Goal: Task Accomplishment & Management: Manage account settings

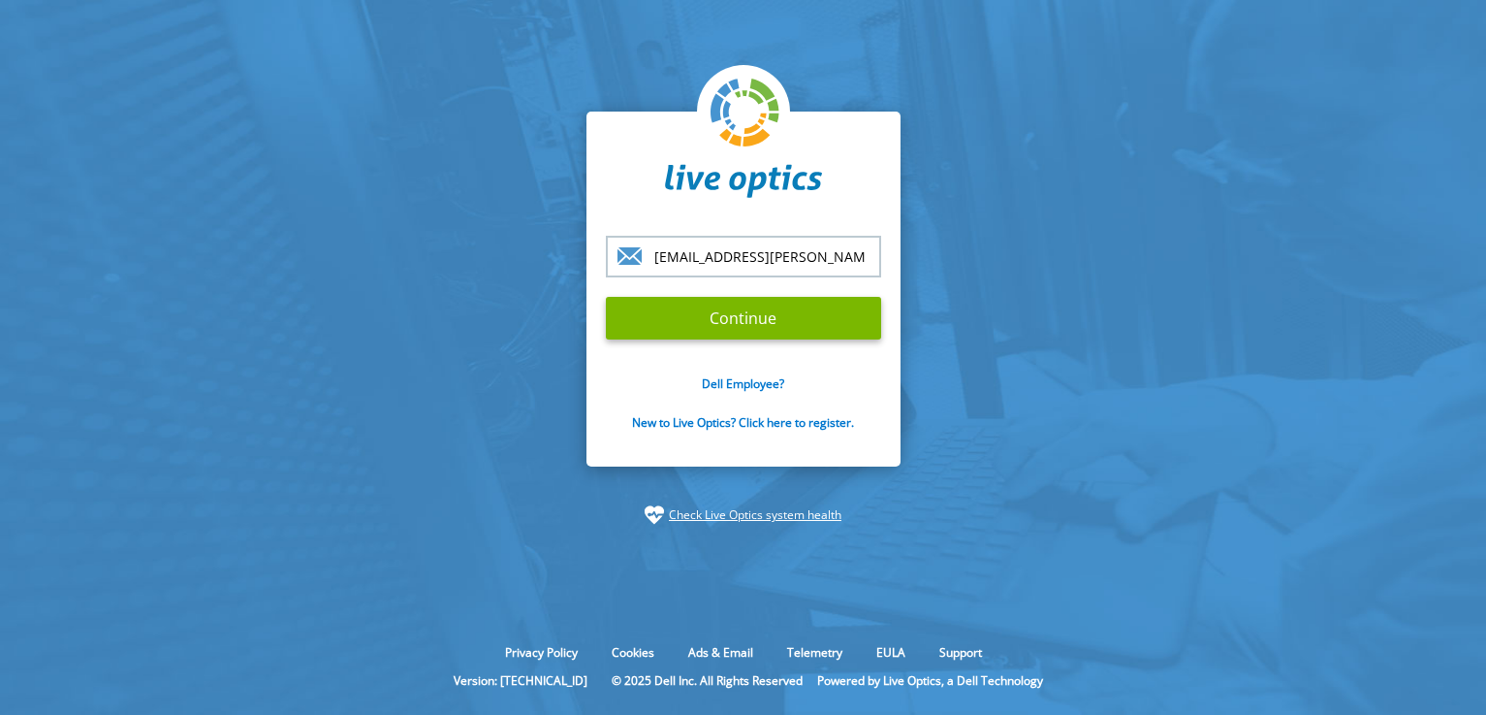
type input "[EMAIL_ADDRESS][PERSON_NAME][PERSON_NAME][DOMAIN_NAME]"
click at [606, 297] on input "Continue" at bounding box center [743, 318] width 275 height 43
click at [698, 314] on input "Continue" at bounding box center [743, 318] width 275 height 43
click at [748, 319] on input "Continue" at bounding box center [743, 318] width 275 height 43
click at [763, 319] on input "Continue" at bounding box center [743, 318] width 275 height 43
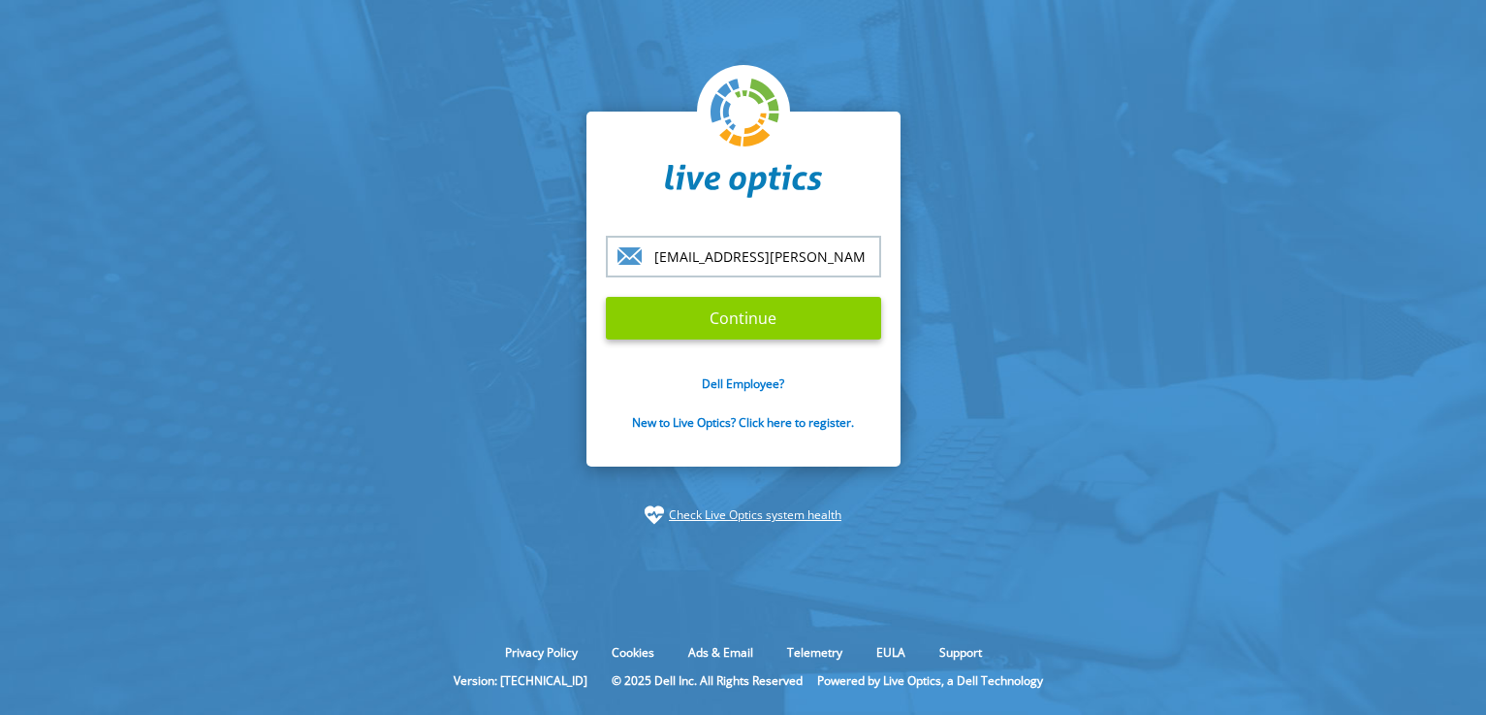
click at [763, 319] on input "Continue" at bounding box center [743, 318] width 275 height 43
click at [606, 297] on input "Continue" at bounding box center [743, 318] width 275 height 43
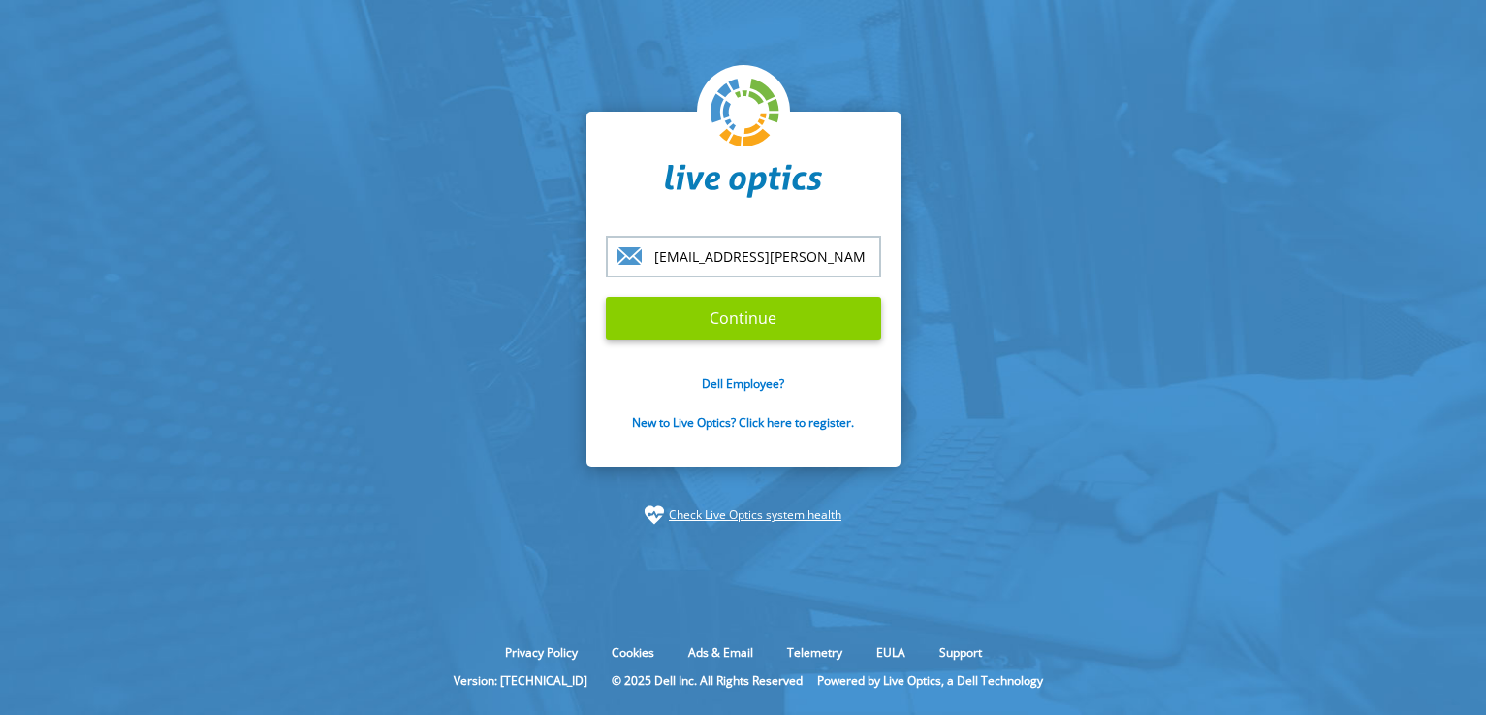
click at [606, 297] on input "Continue" at bounding box center [743, 318] width 275 height 43
click at [763, 319] on input "Continue" at bounding box center [743, 318] width 275 height 43
click at [809, 329] on input "Continue" at bounding box center [743, 318] width 275 height 43
click at [868, 318] on input "Continue" at bounding box center [743, 318] width 275 height 43
click at [826, 254] on input "soomei.lau@jos.com.my" at bounding box center [743, 257] width 275 height 42
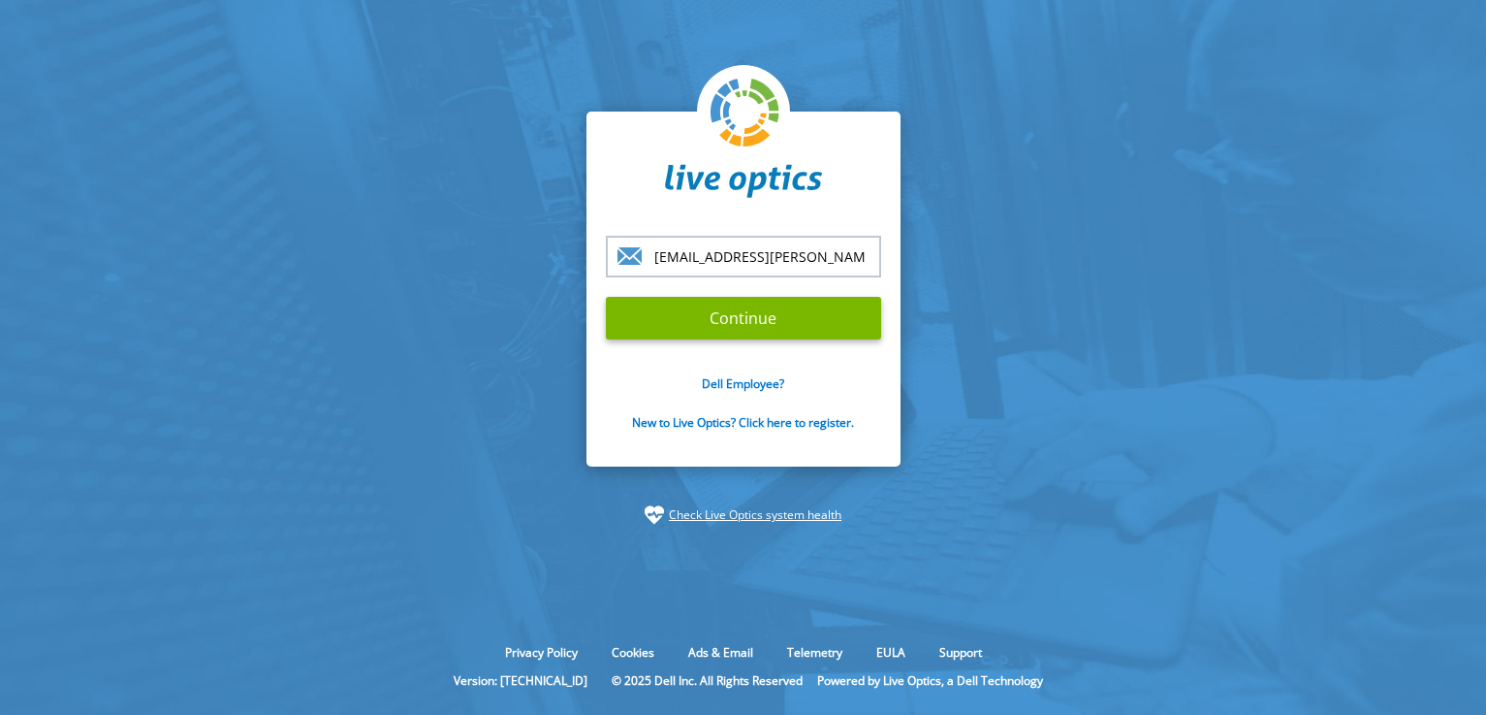
click at [606, 297] on input "Continue" at bounding box center [743, 318] width 275 height 43
click at [782, 320] on input "Continue" at bounding box center [743, 318] width 275 height 43
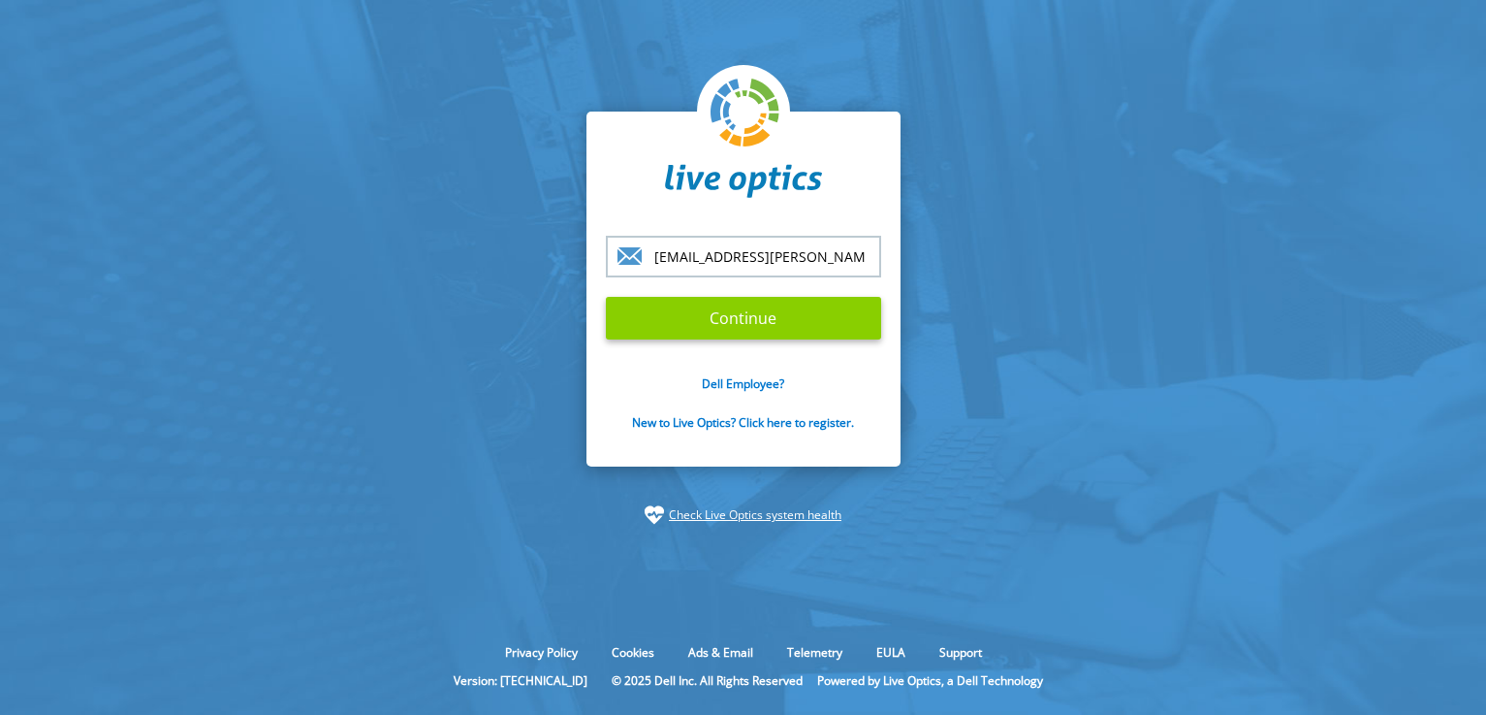
click at [782, 320] on input "Continue" at bounding box center [743, 318] width 275 height 43
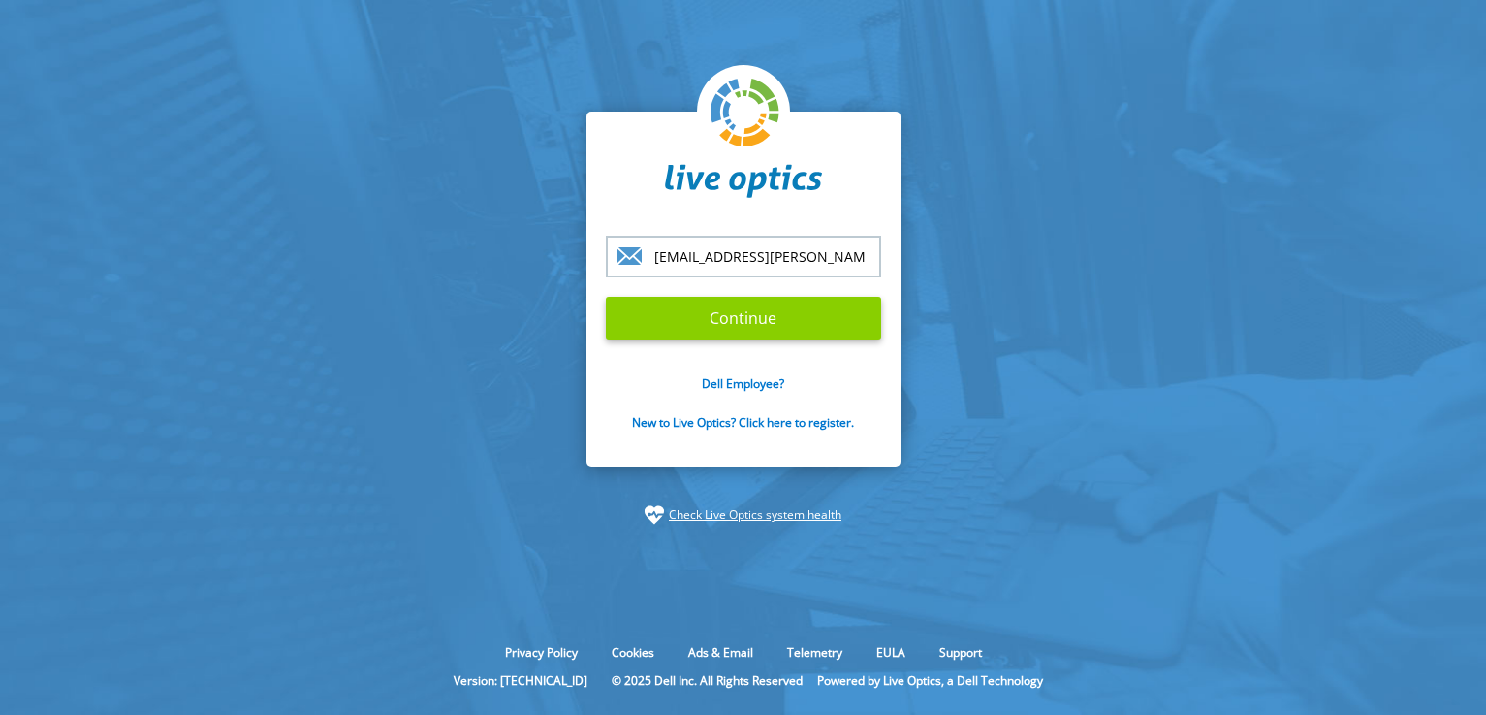
click at [782, 320] on input "Continue" at bounding box center [743, 318] width 275 height 43
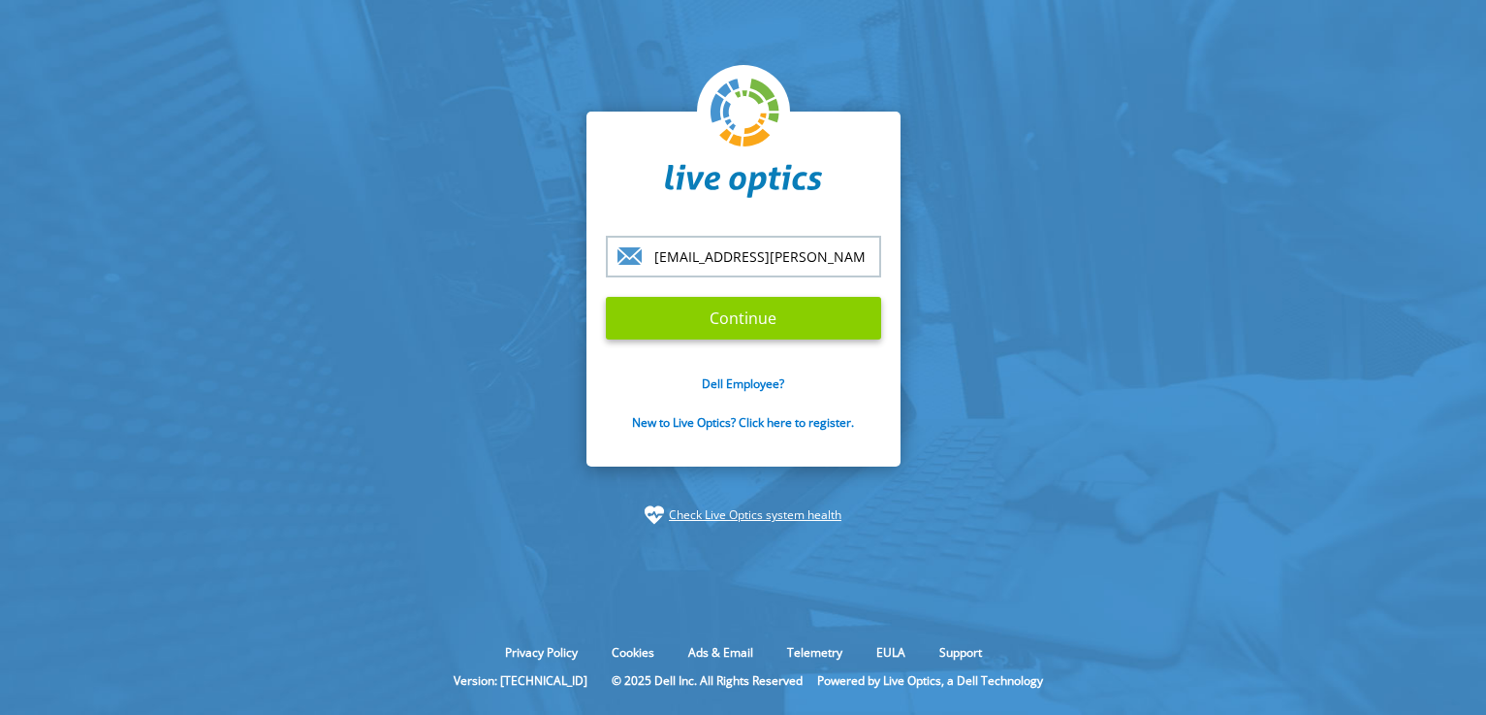
click at [782, 320] on input "Continue" at bounding box center [743, 318] width 275 height 43
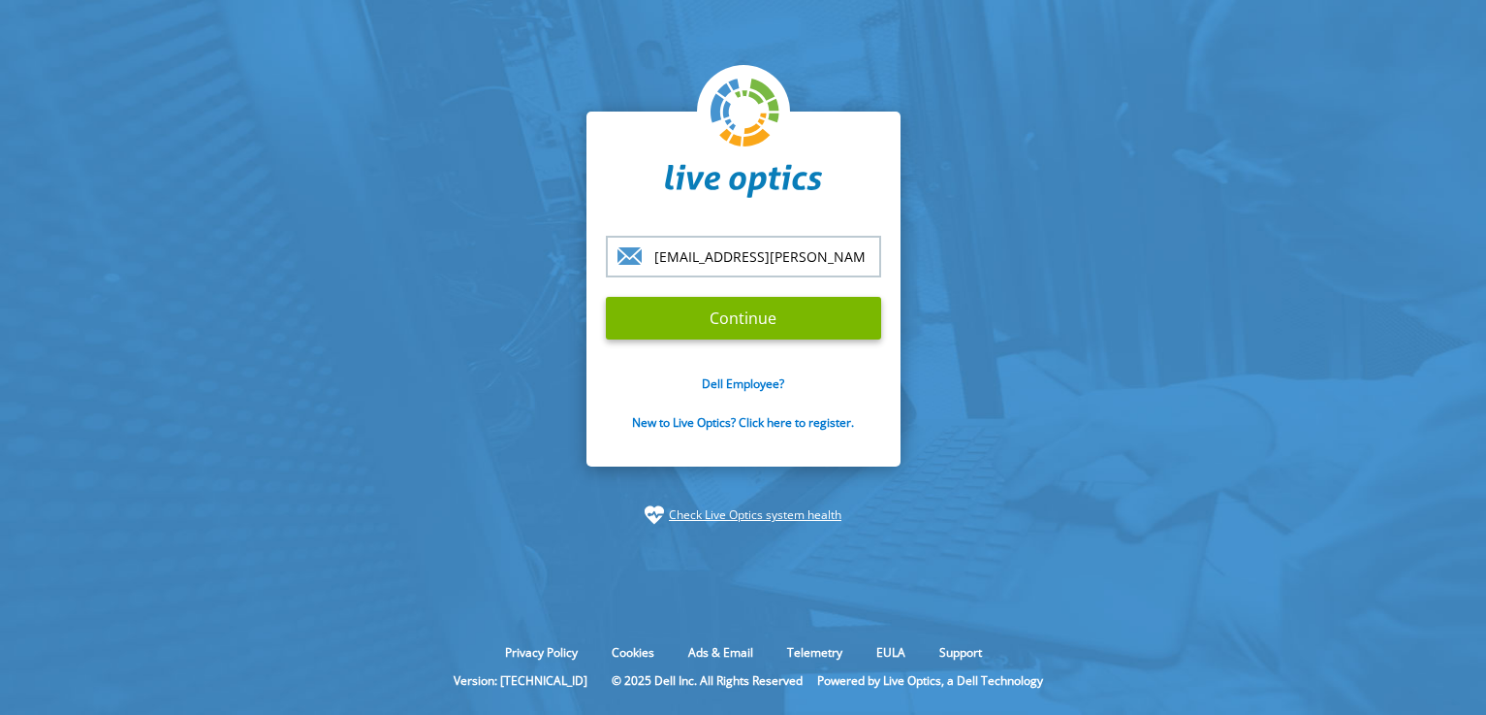
click at [1121, 343] on section "soomei.lau@jos.com.my Continue Dell Employee? New to Live Optics? Click here to…" at bounding box center [743, 318] width 1486 height 636
click at [794, 317] on input "Continue" at bounding box center [743, 318] width 275 height 43
click at [768, 318] on input "Continue" at bounding box center [743, 318] width 275 height 43
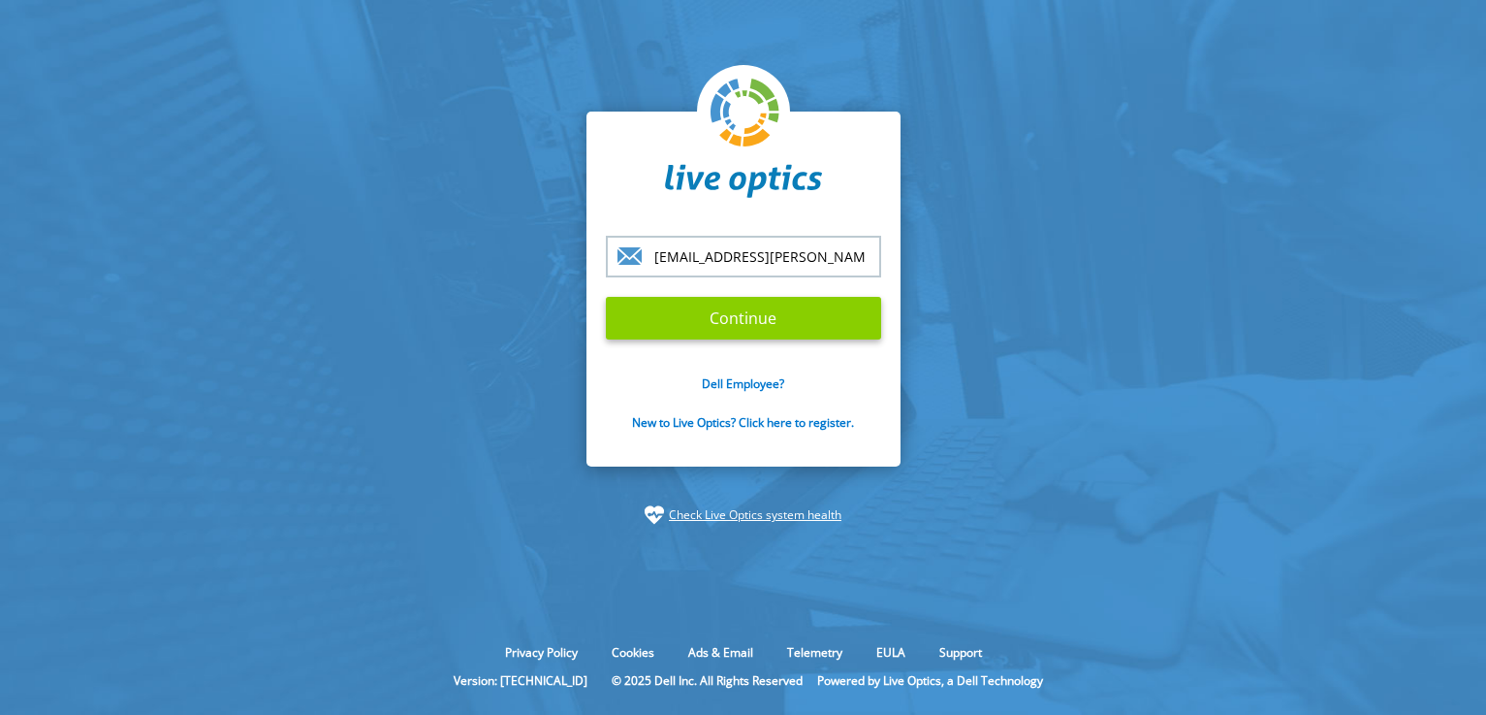
click at [768, 318] on input "Continue" at bounding box center [743, 318] width 275 height 43
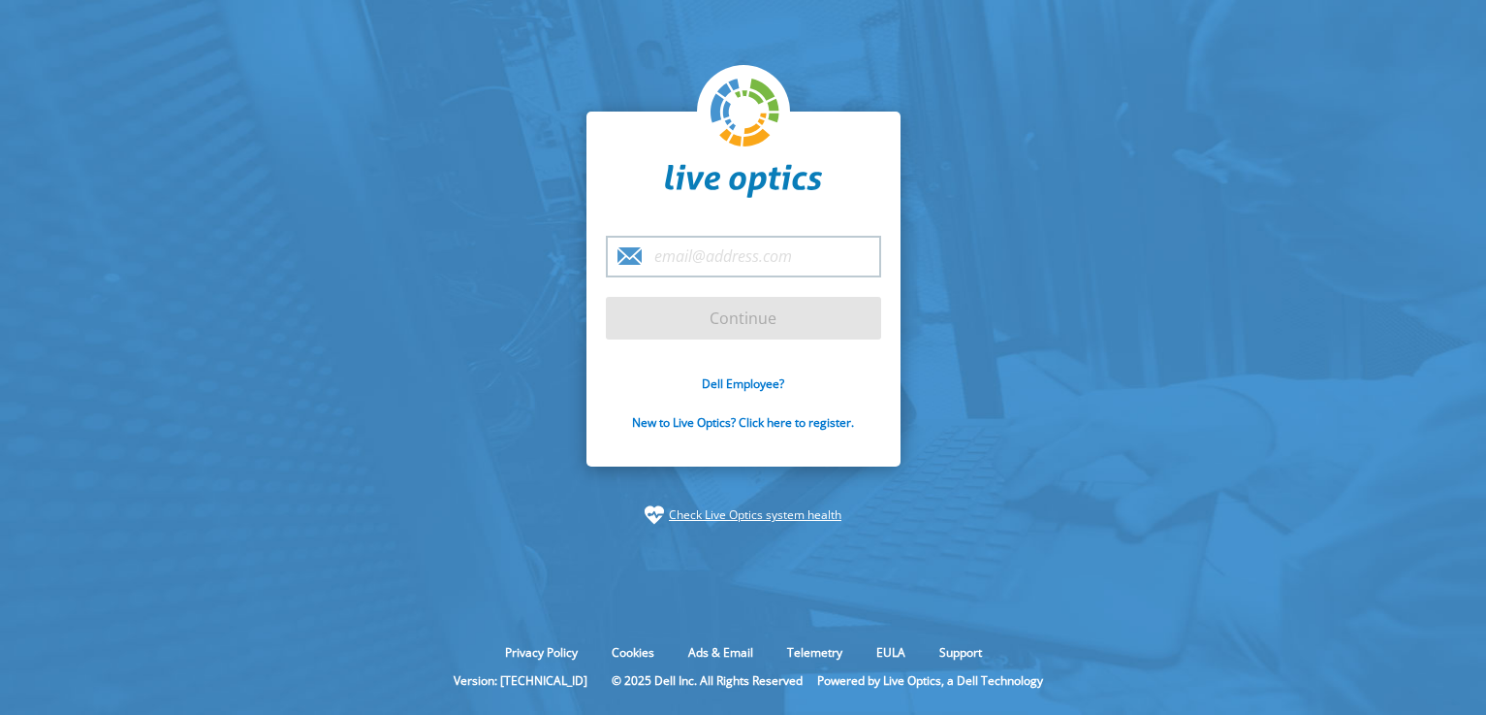
click at [733, 265] on input "email" at bounding box center [743, 257] width 275 height 42
type input "soomei.lau@jos.com.my"
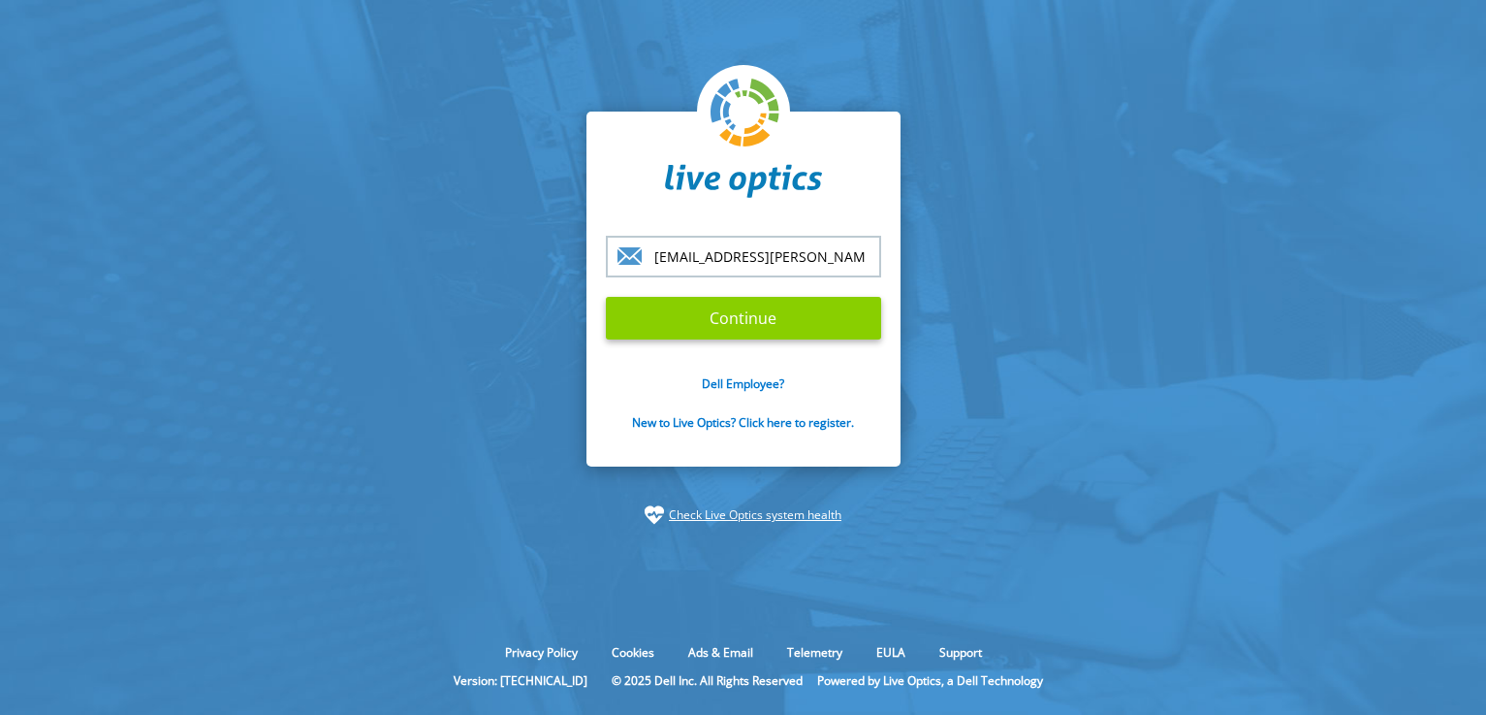
click at [748, 325] on input "Continue" at bounding box center [743, 318] width 275 height 43
click at [763, 324] on input "Continue" at bounding box center [743, 318] width 275 height 43
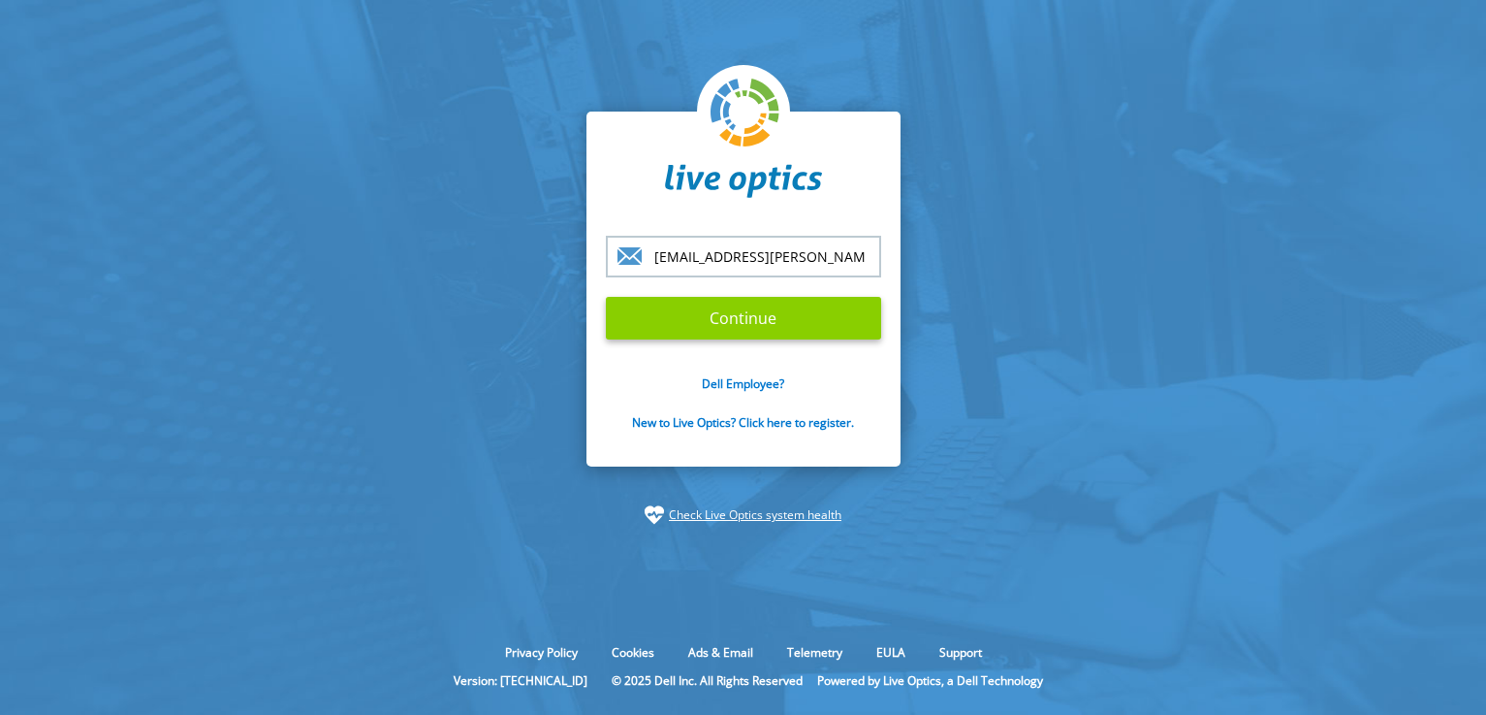
click at [763, 324] on input "Continue" at bounding box center [743, 318] width 275 height 43
click at [764, 320] on input "Continue" at bounding box center [743, 318] width 275 height 43
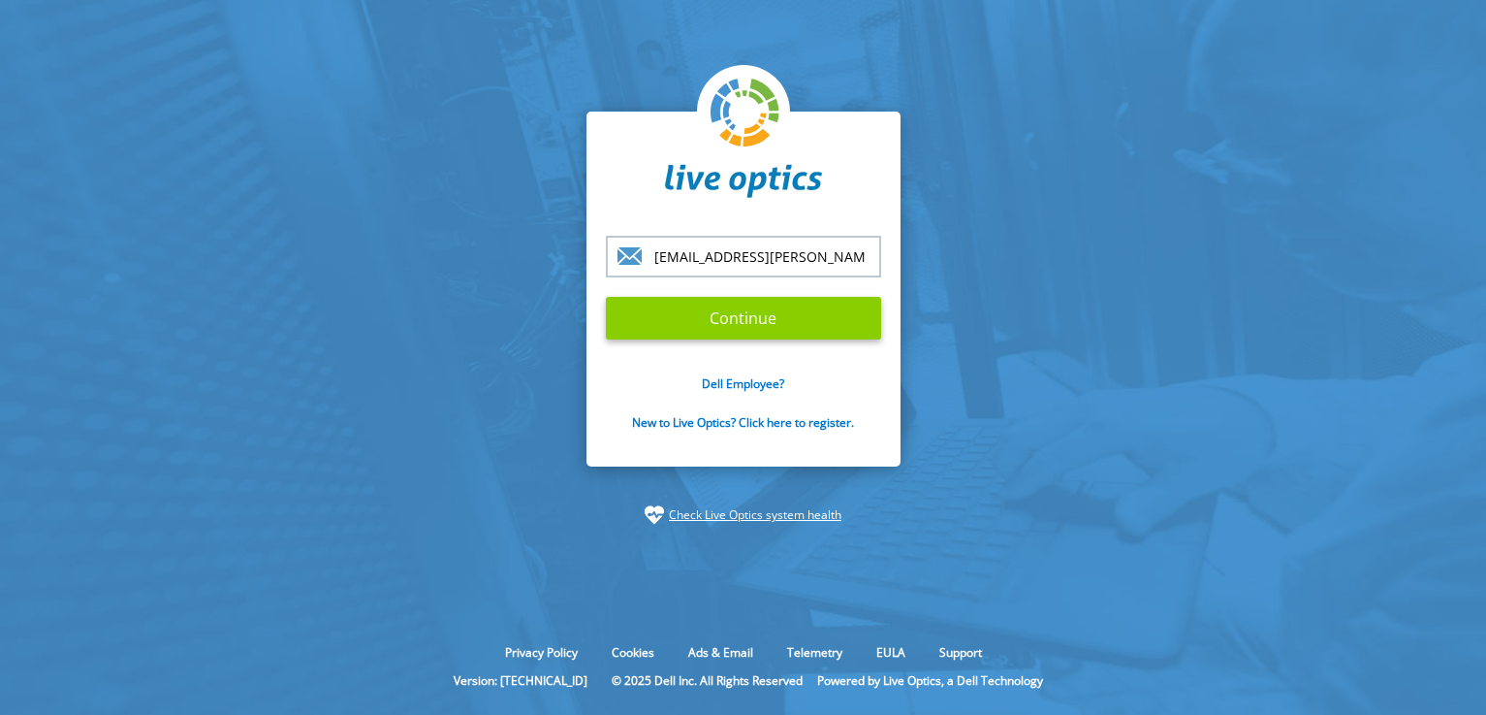
click at [770, 319] on input "Continue" at bounding box center [743, 318] width 275 height 43
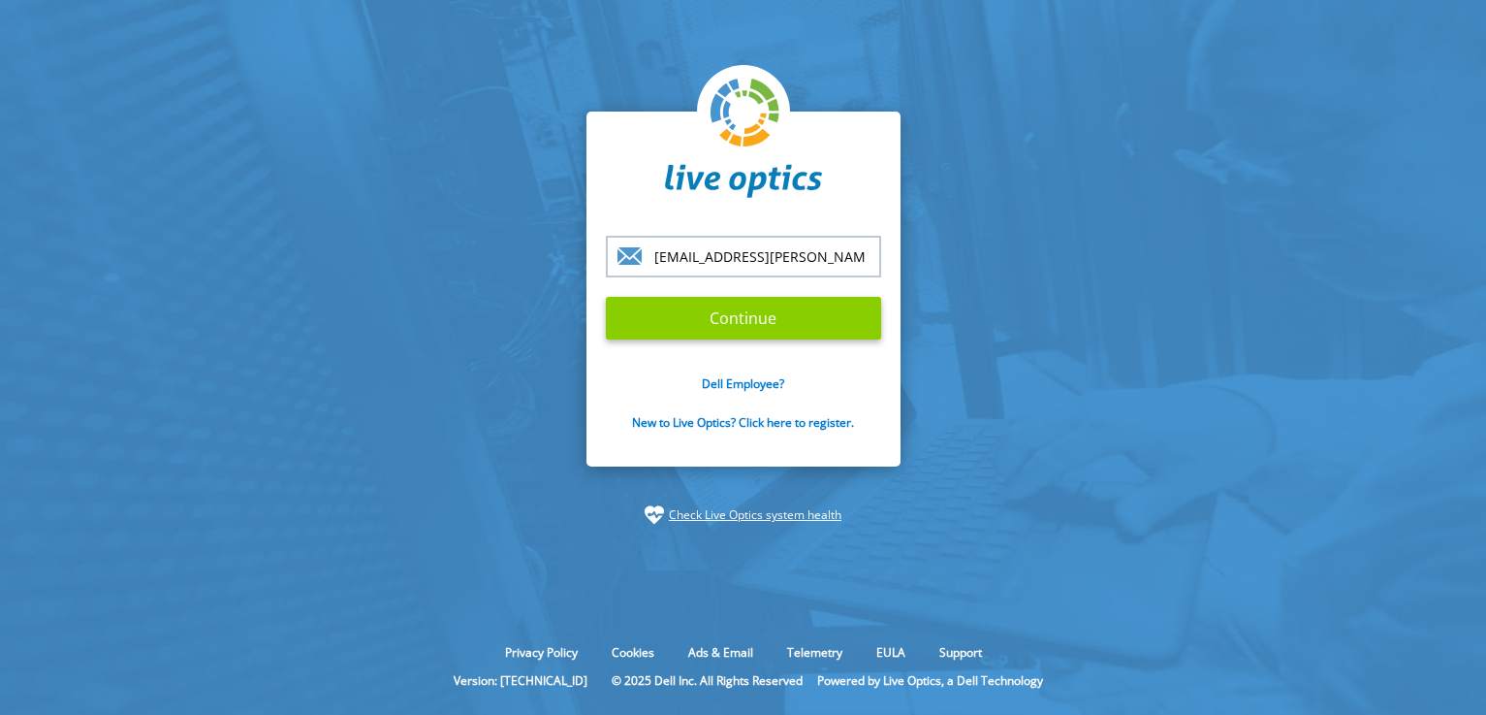
click at [770, 319] on input "Continue" at bounding box center [743, 318] width 275 height 43
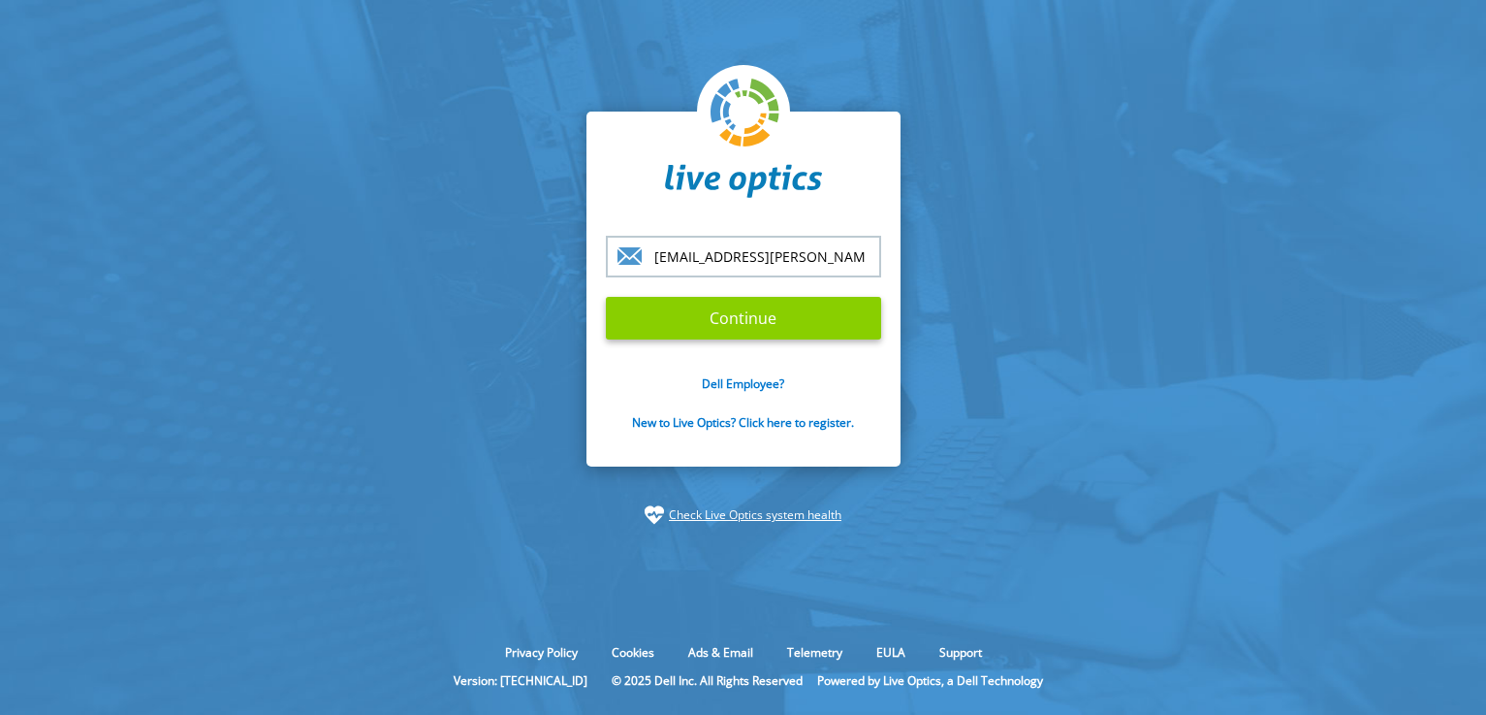
click at [770, 319] on input "Continue" at bounding box center [743, 318] width 275 height 43
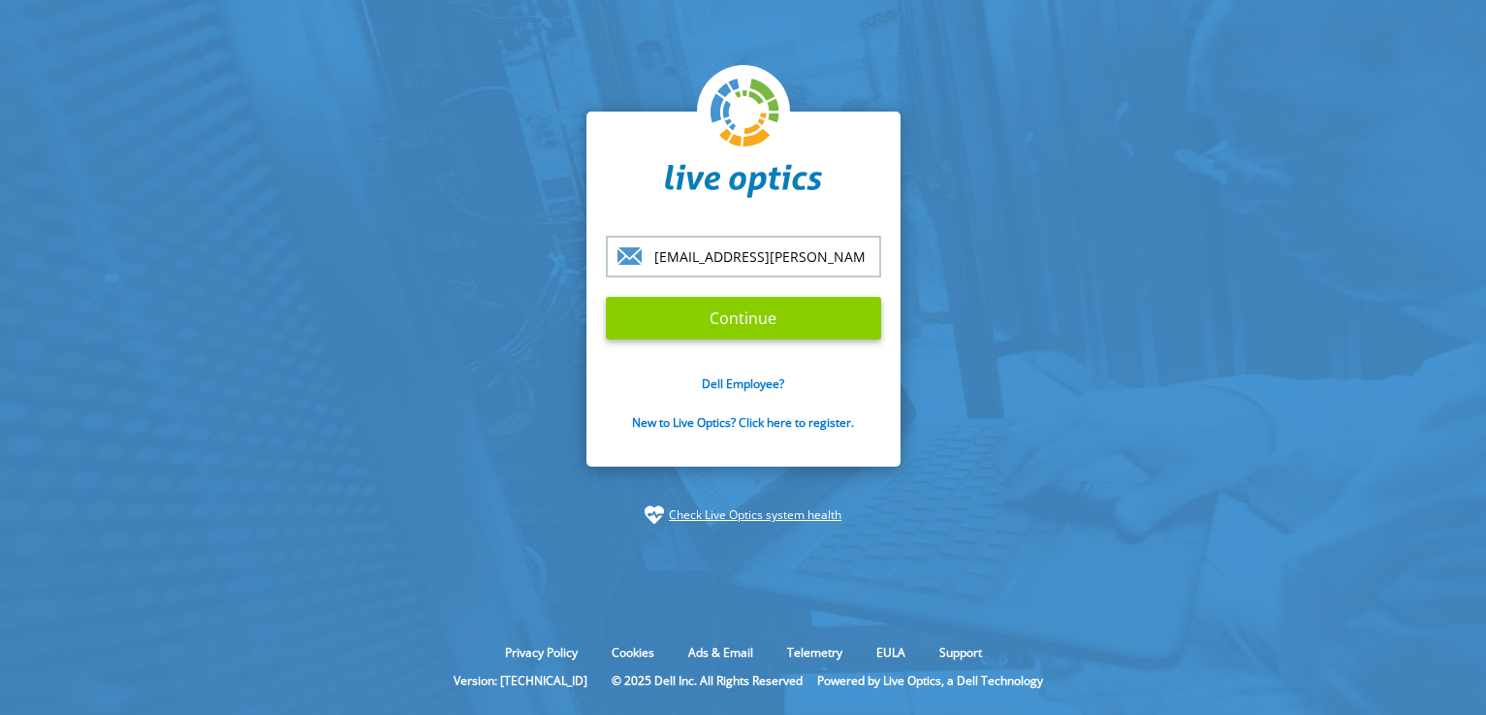
click at [770, 319] on input "Continue" at bounding box center [743, 318] width 275 height 43
click at [790, 323] on input "Continue" at bounding box center [743, 318] width 275 height 43
click at [836, 323] on input "Continue" at bounding box center [743, 318] width 275 height 43
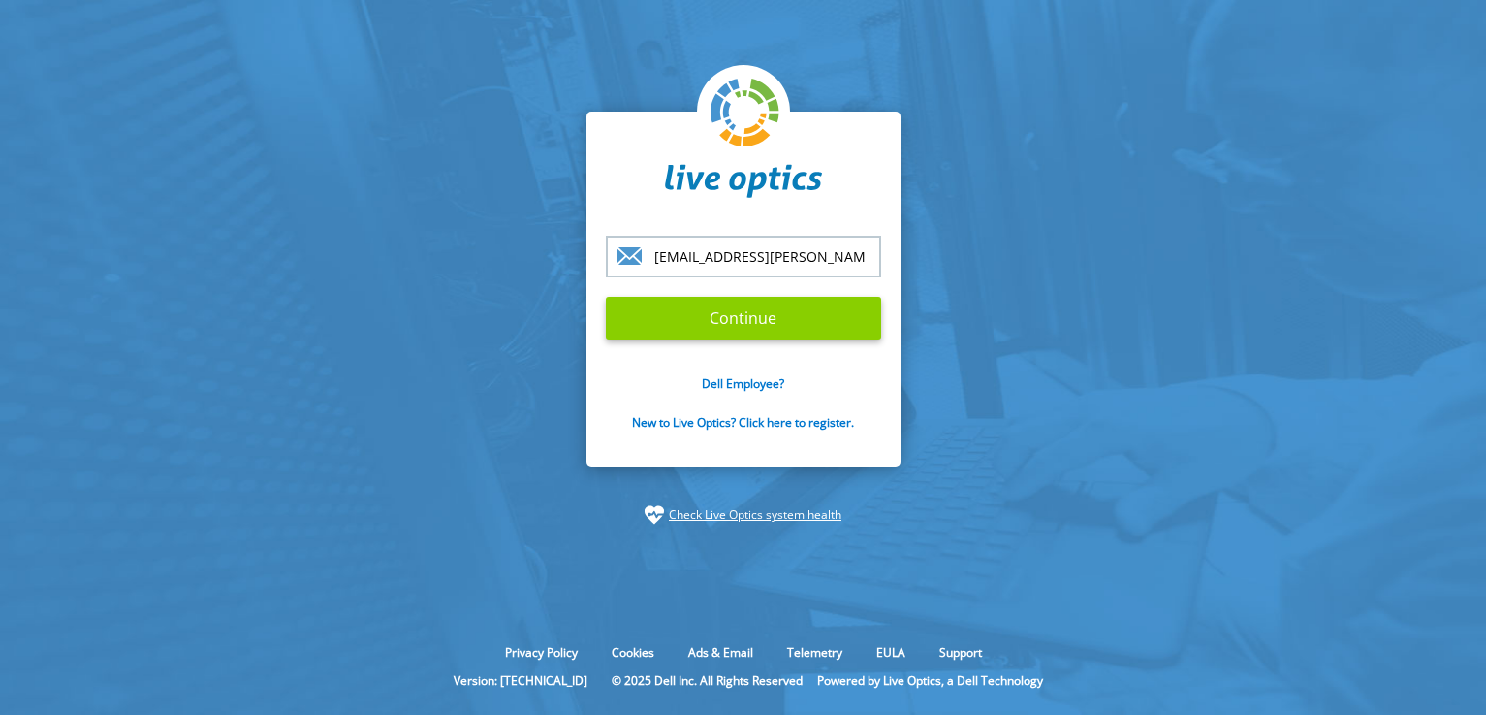
click at [836, 323] on input "Continue" at bounding box center [743, 318] width 275 height 43
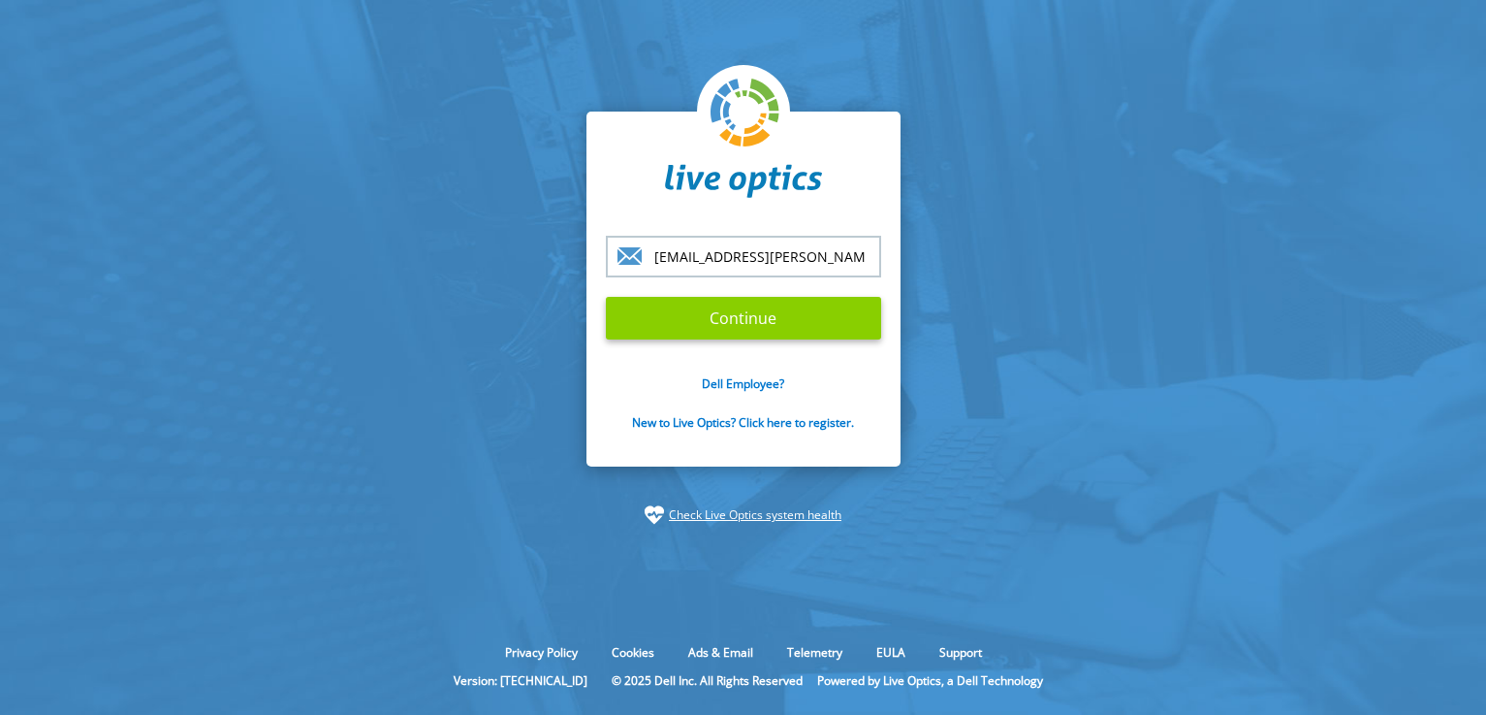
click at [836, 323] on input "Continue" at bounding box center [743, 318] width 275 height 43
